Goal: Information Seeking & Learning: Learn about a topic

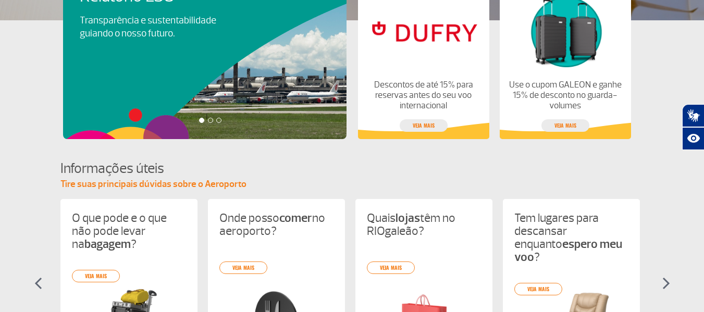
scroll to position [260, 0]
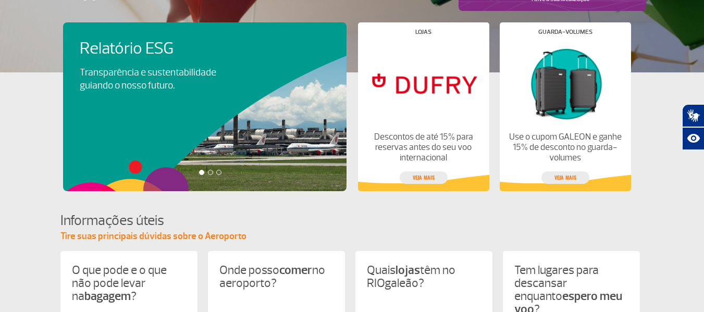
click at [259, 139] on div "Relatório ESG Transparência e sustentabilidade guiando o nosso futuro. Visa Inf…" at bounding box center [210, 106] width 295 height 169
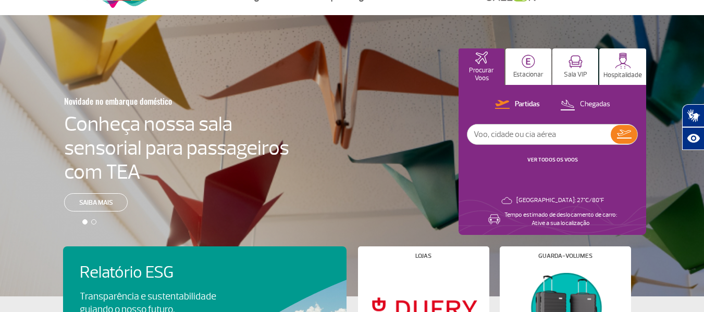
scroll to position [0, 0]
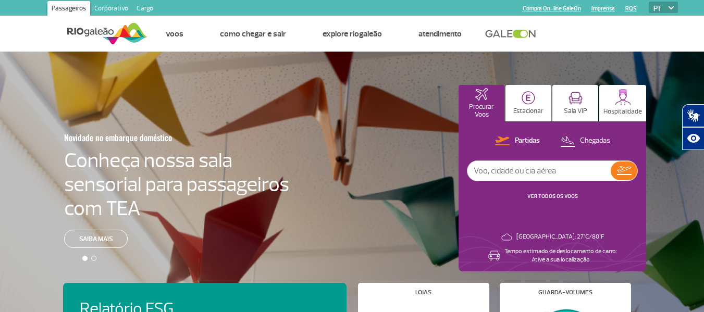
click at [103, 31] on img at bounding box center [107, 34] width 80 height 26
click at [130, 35] on img at bounding box center [107, 34] width 80 height 26
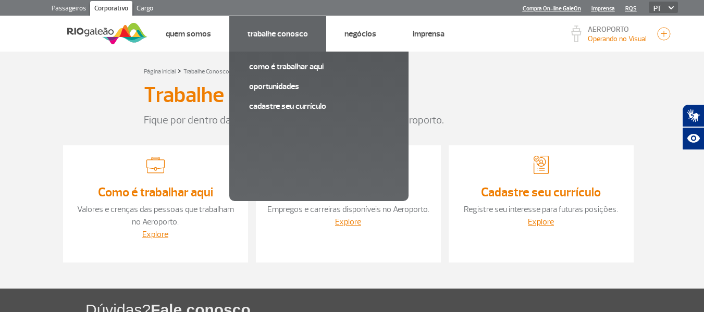
click at [285, 31] on link "Trabalhe Conosco" at bounding box center [277, 34] width 60 height 10
click at [285, 106] on link "Cadastre seu currículo" at bounding box center [319, 106] width 140 height 11
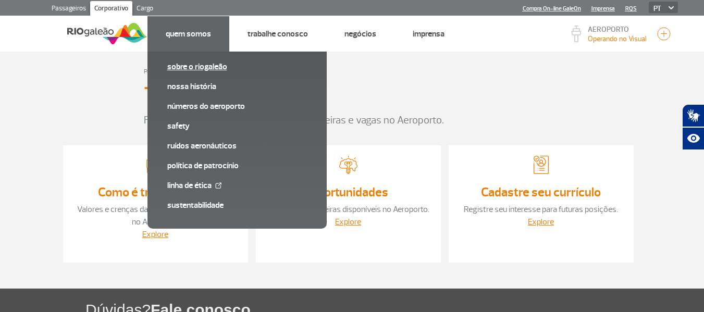
click at [185, 67] on link "Sobre o RIOgaleão" at bounding box center [237, 66] width 140 height 11
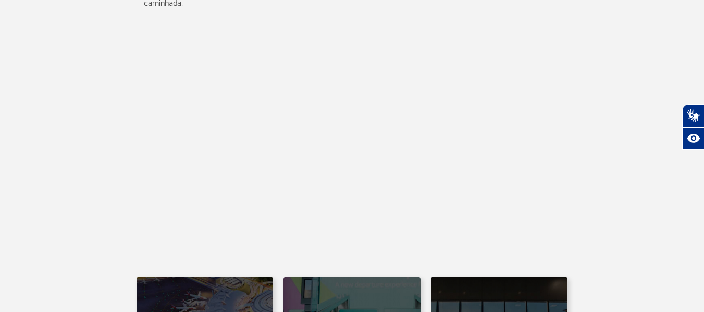
scroll to position [365, 0]
